Goal: Information Seeking & Learning: Find specific fact

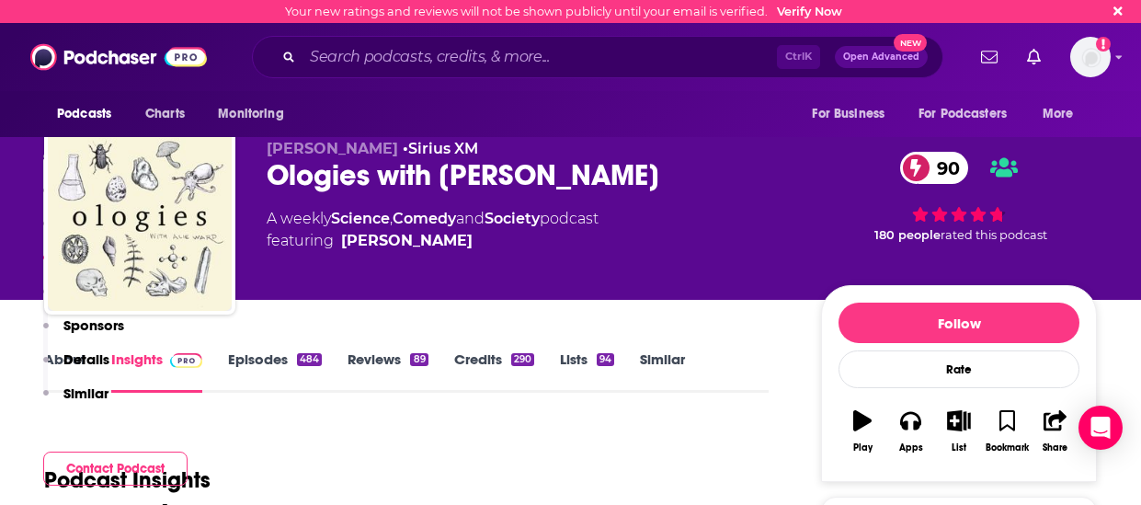
click at [387, 74] on div "Ctrl K Open Advanced New" at bounding box center [597, 57] width 691 height 42
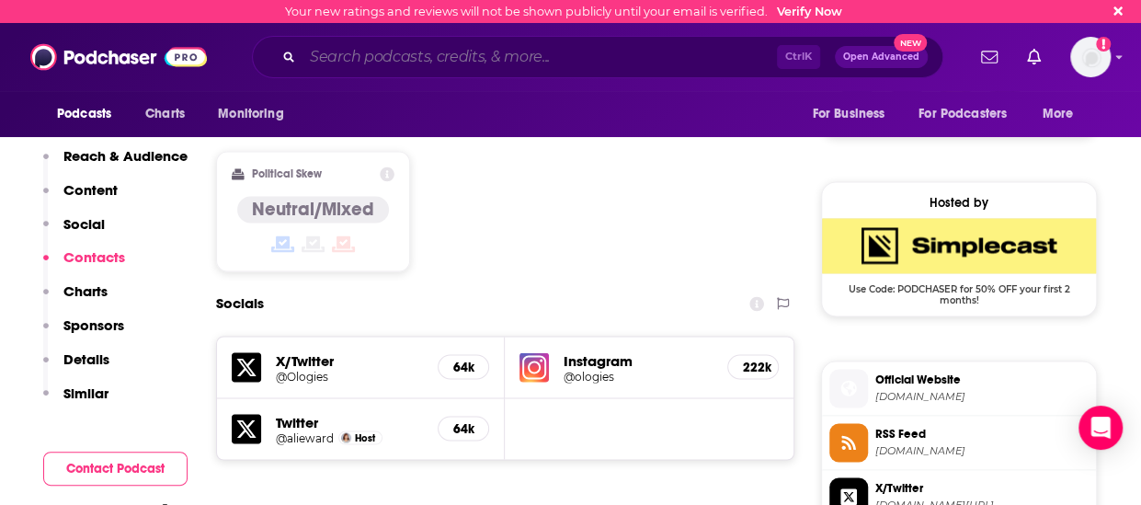
click at [380, 61] on input "Search podcasts, credits, & more..." at bounding box center [539, 56] width 474 height 29
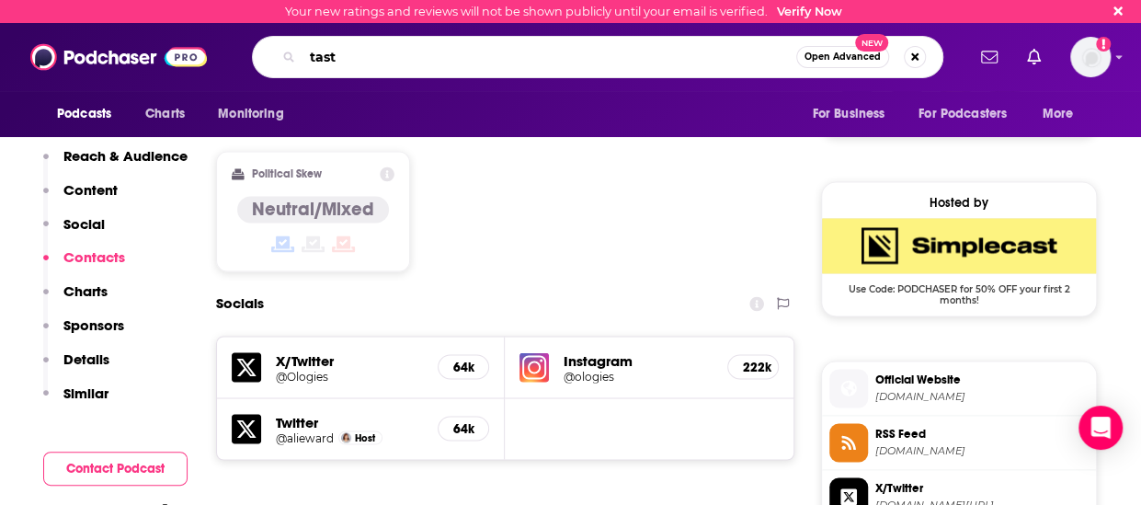
type input "taste"
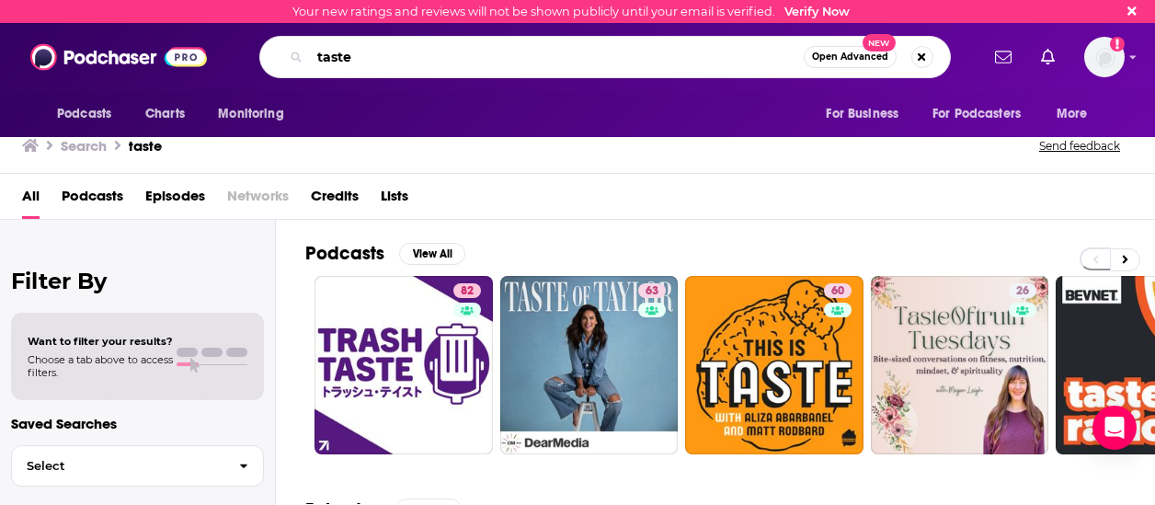
drag, startPoint x: 468, startPoint y: 56, endPoint x: 264, endPoint y: 63, distance: 204.2
click at [264, 63] on div "taste Open Advanced New" at bounding box center [604, 57] width 691 height 42
type input "the taste podcast"
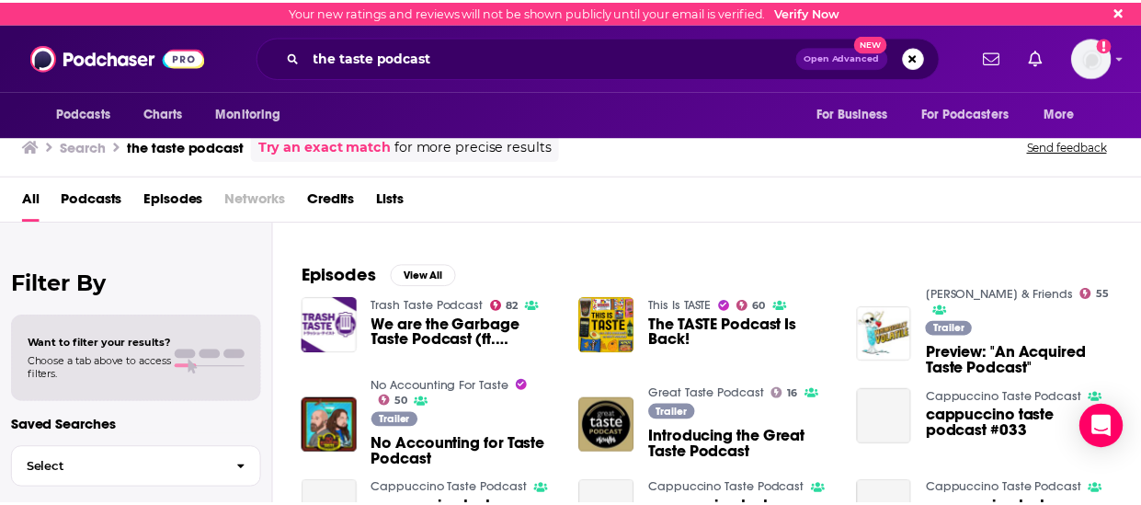
scroll to position [235, 0]
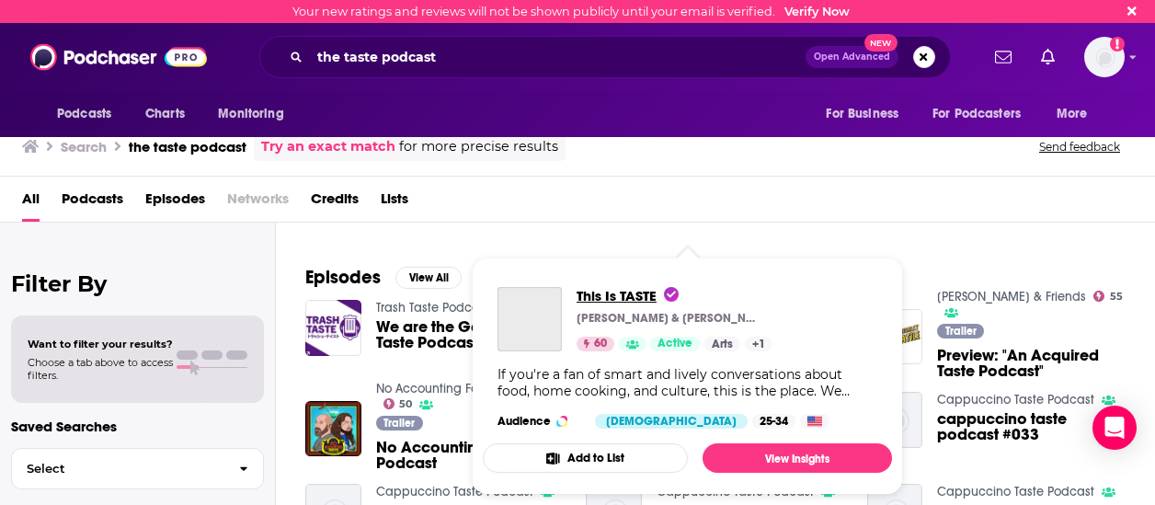
click at [673, 302] on span "This Is TASTE" at bounding box center [627, 295] width 102 height 17
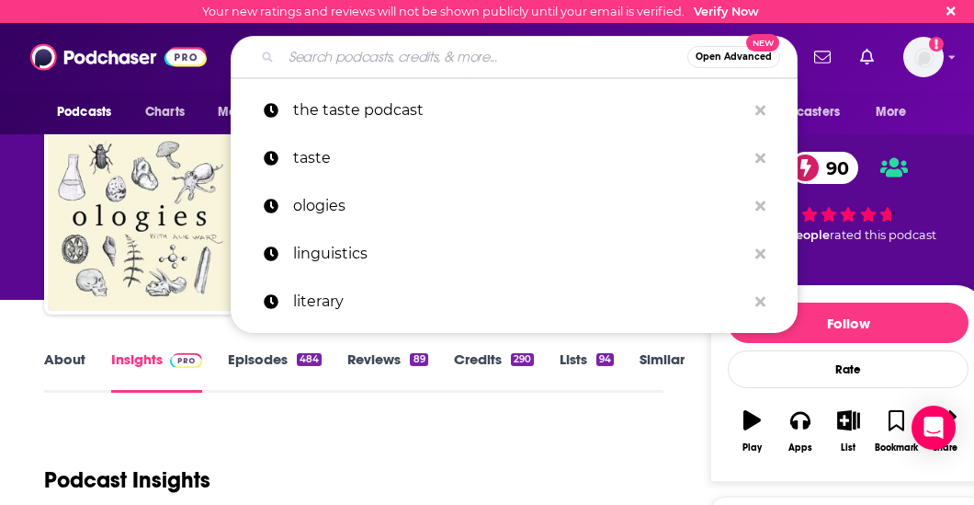
click at [384, 63] on input "Search podcasts, credits, & more..." at bounding box center [484, 56] width 406 height 29
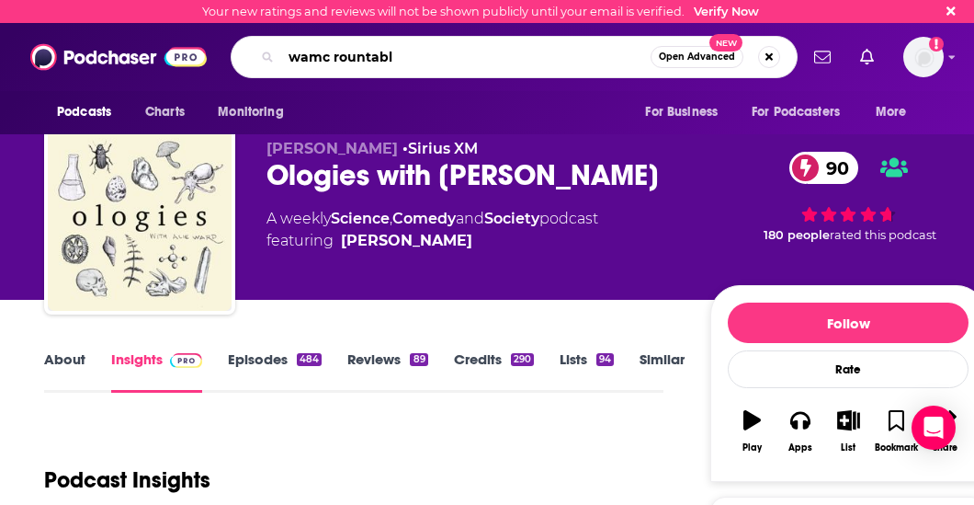
type input "wamc rountable"
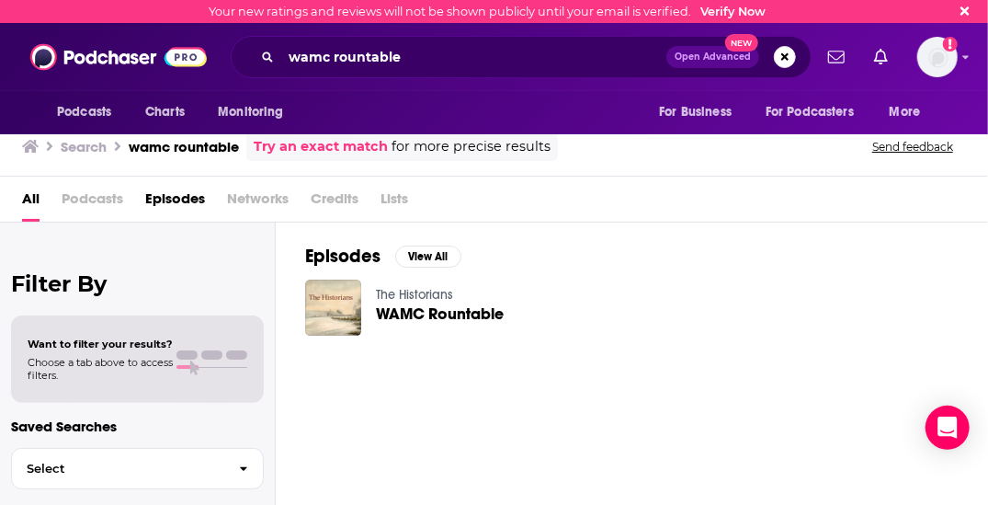
click at [404, 313] on span "WAMC Rountable" at bounding box center [440, 314] width 128 height 16
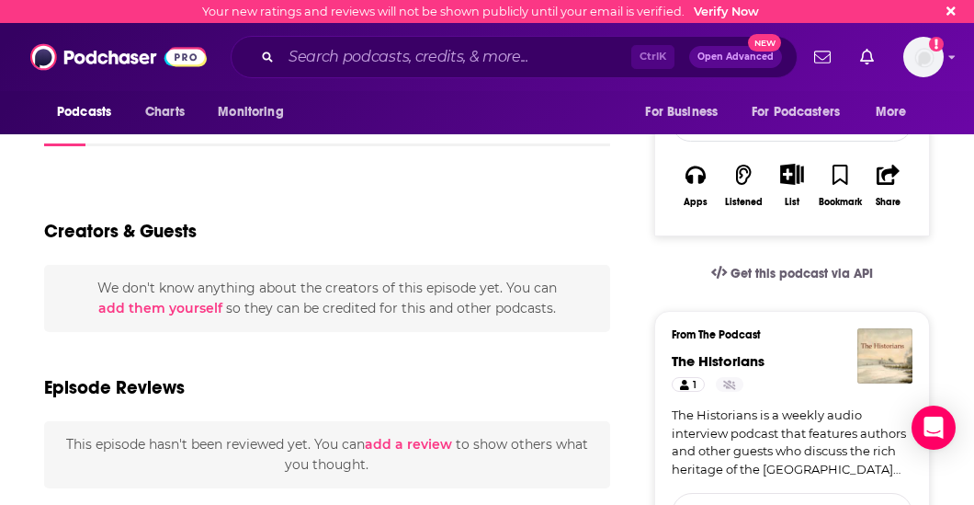
scroll to position [298, 0]
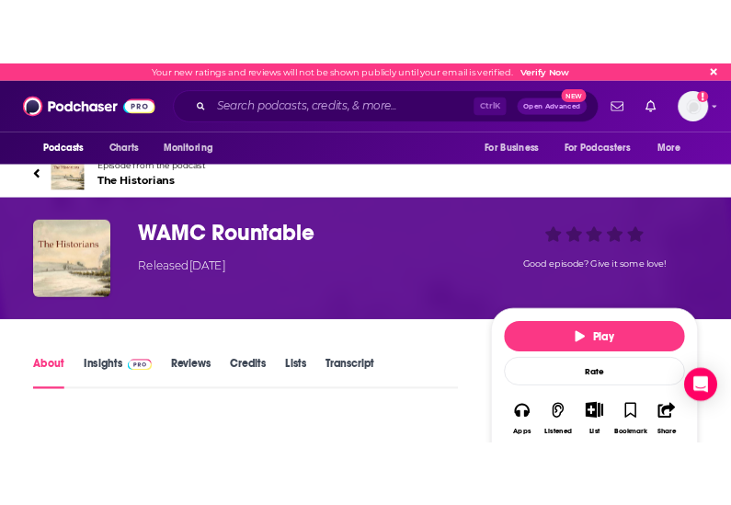
scroll to position [13, 0]
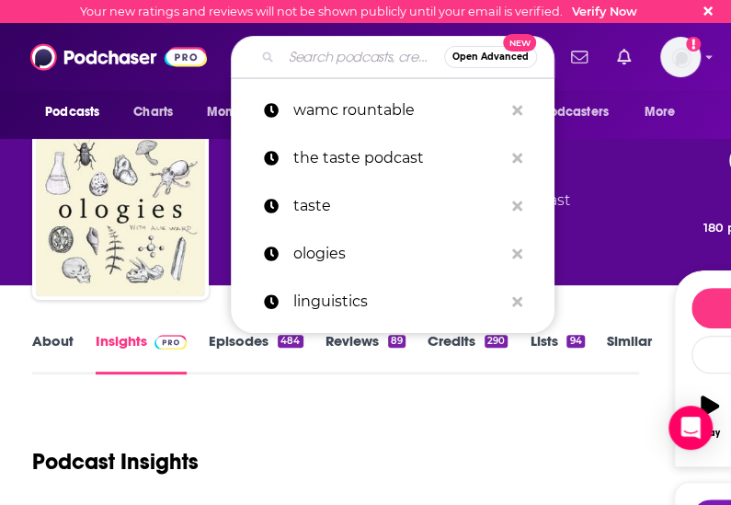
click at [333, 67] on input "Search podcasts, credits, & more..." at bounding box center [362, 56] width 163 height 29
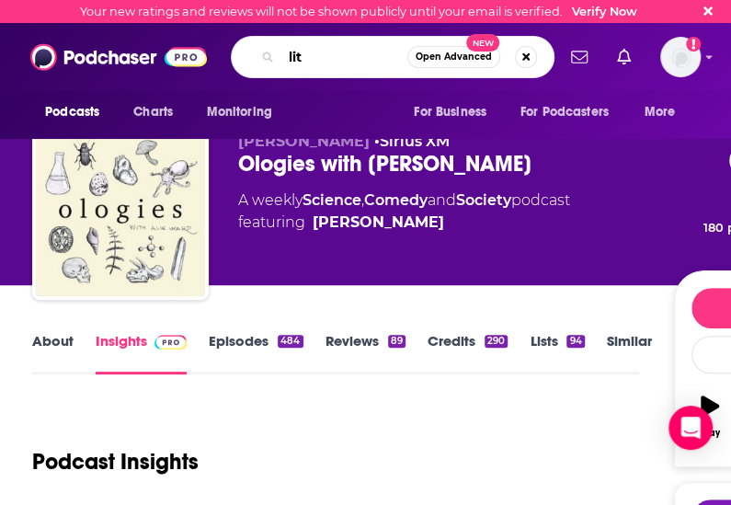
type input "lit"
